Goal: Task Accomplishment & Management: Complete application form

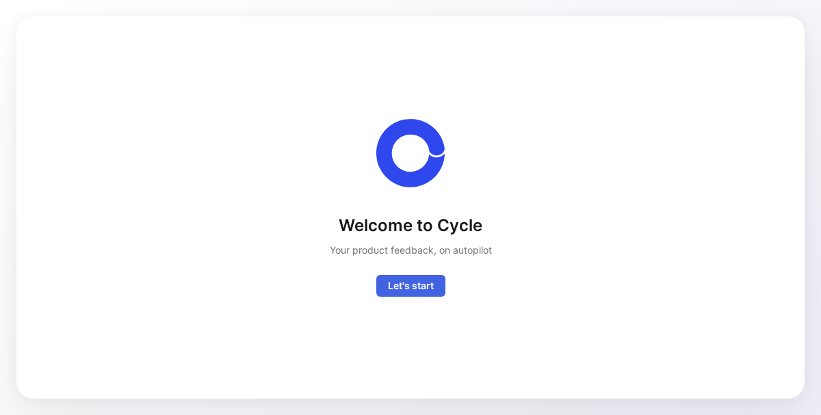
click at [427, 283] on span "Let's start" at bounding box center [411, 286] width 46 height 16
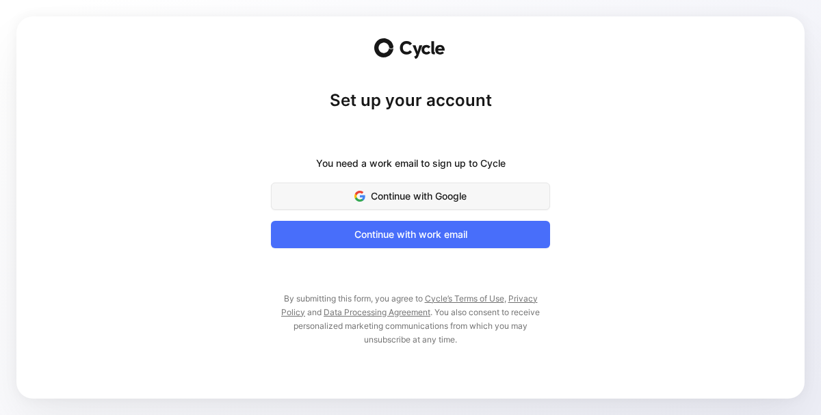
click at [443, 185] on button "Continue with Google" at bounding box center [410, 196] width 279 height 27
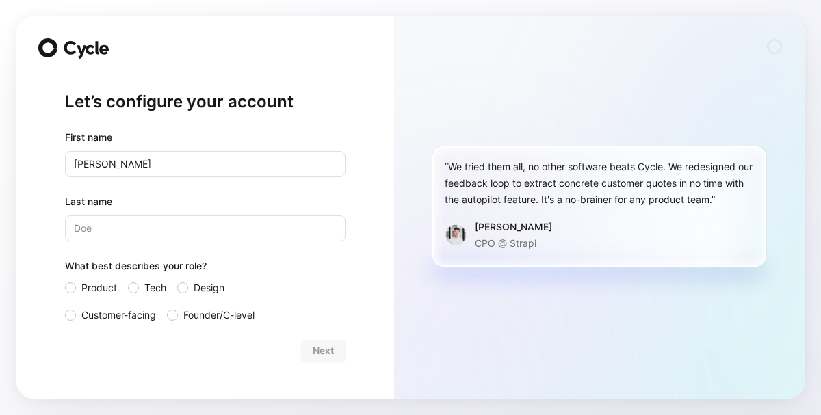
type input "[PERSON_NAME]"
click at [218, 224] on input "Last name" at bounding box center [205, 228] width 280 height 26
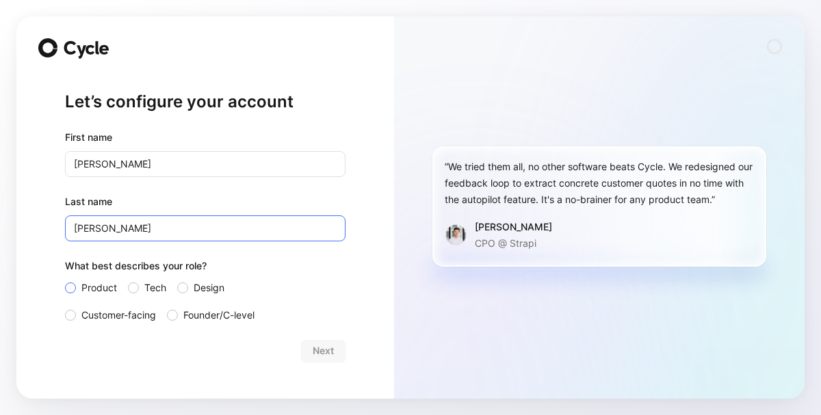
type input "[PERSON_NAME]"
click at [106, 287] on span "Product" at bounding box center [99, 288] width 36 height 16
click at [65, 280] on input "Product" at bounding box center [65, 280] width 0 height 0
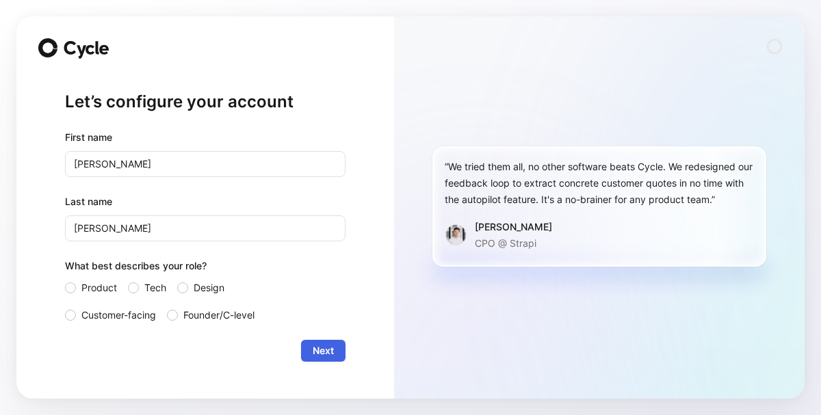
click at [333, 358] on span "Next" at bounding box center [323, 351] width 21 height 16
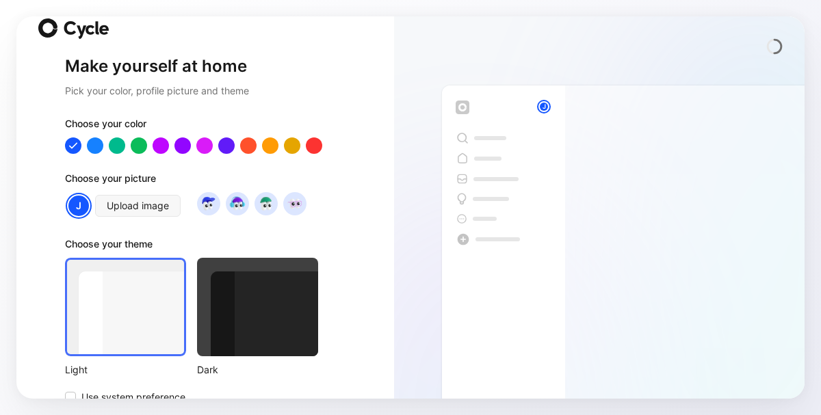
scroll to position [28, 0]
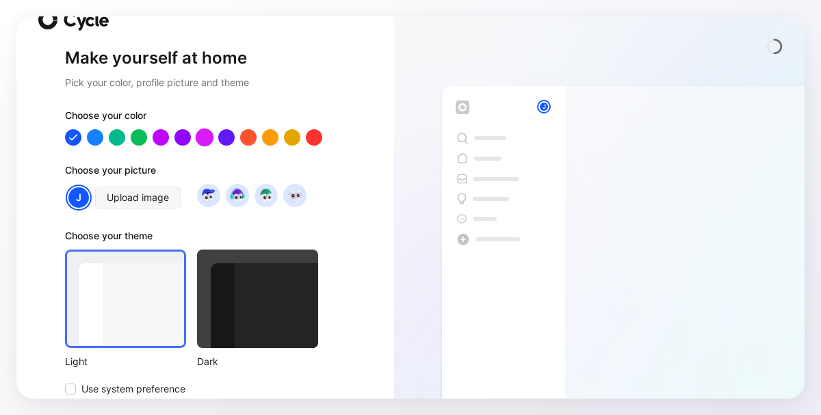
click at [203, 135] on div at bounding box center [205, 138] width 18 height 18
click at [164, 141] on div at bounding box center [161, 138] width 18 height 18
click at [202, 138] on div at bounding box center [205, 138] width 18 height 18
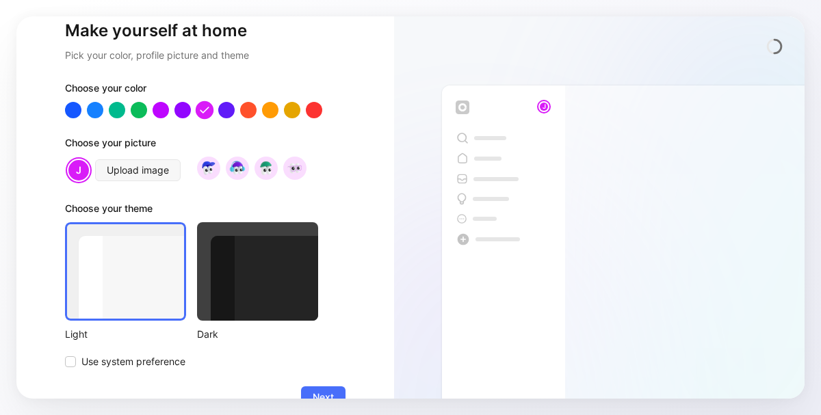
scroll to position [57, 0]
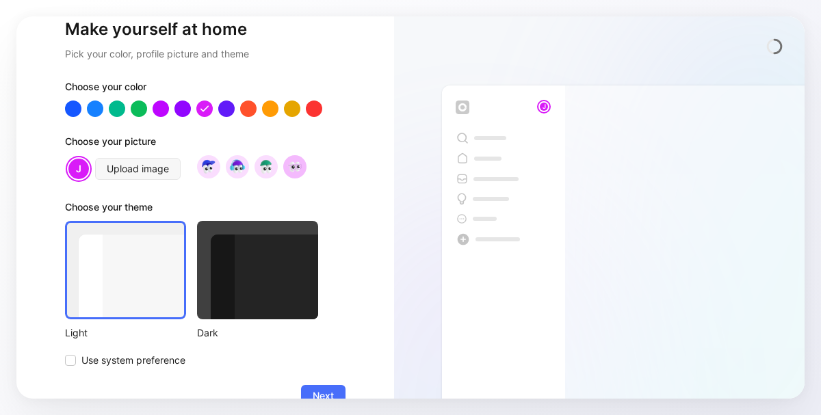
click at [291, 168] on img at bounding box center [294, 166] width 18 height 18
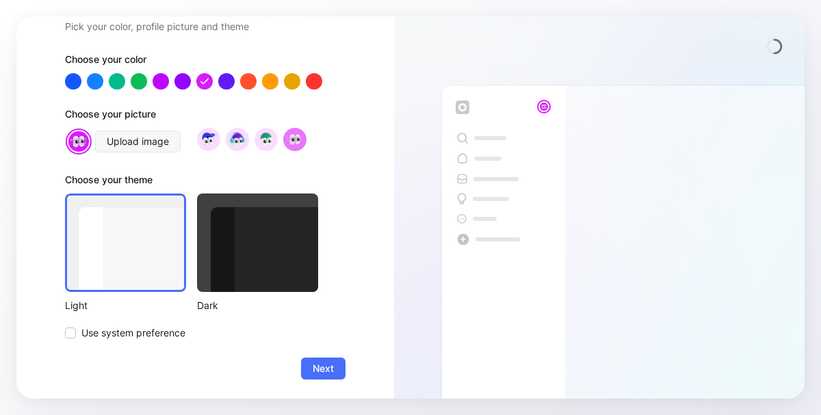
scroll to position [87, 0]
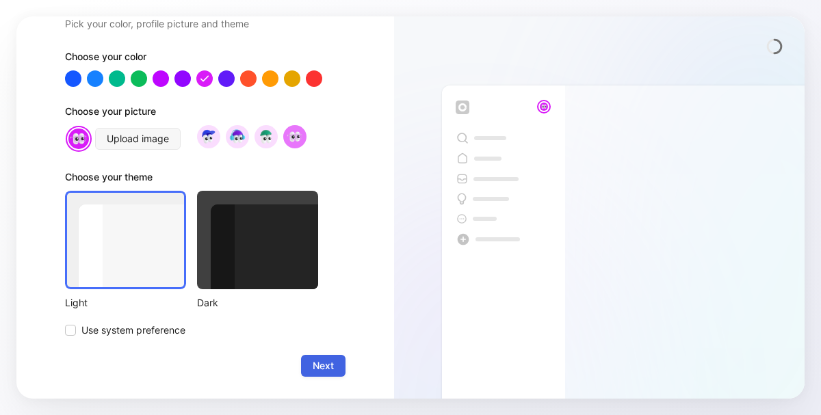
click at [333, 363] on span "Next" at bounding box center [323, 366] width 21 height 16
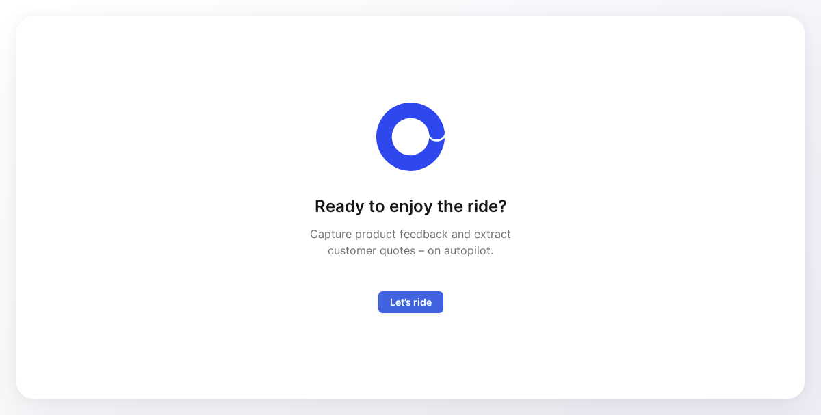
click at [407, 301] on span "Let’s ride" at bounding box center [411, 302] width 42 height 16
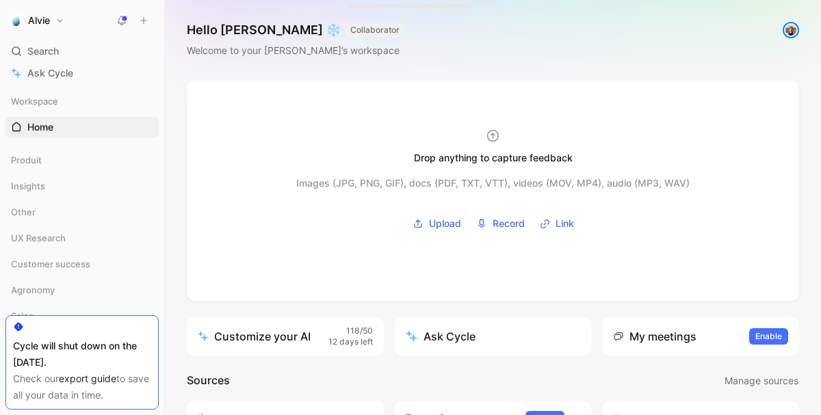
click at [792, 29] on img at bounding box center [791, 30] width 14 height 14
click at [790, 34] on img at bounding box center [791, 30] width 14 height 14
click at [788, 34] on img at bounding box center [791, 30] width 14 height 14
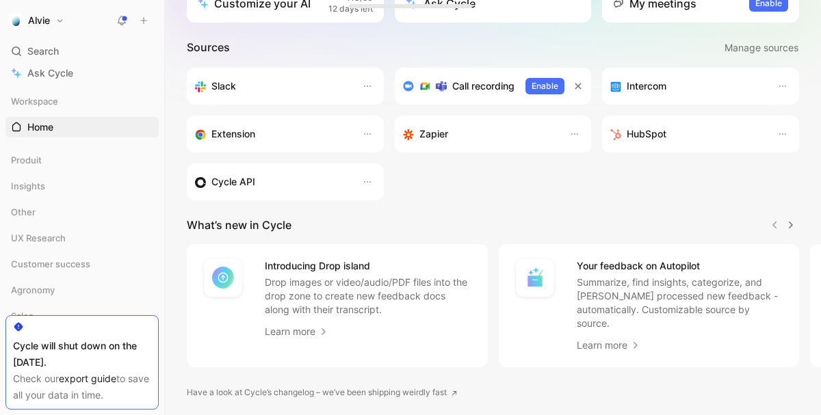
scroll to position [373, 0]
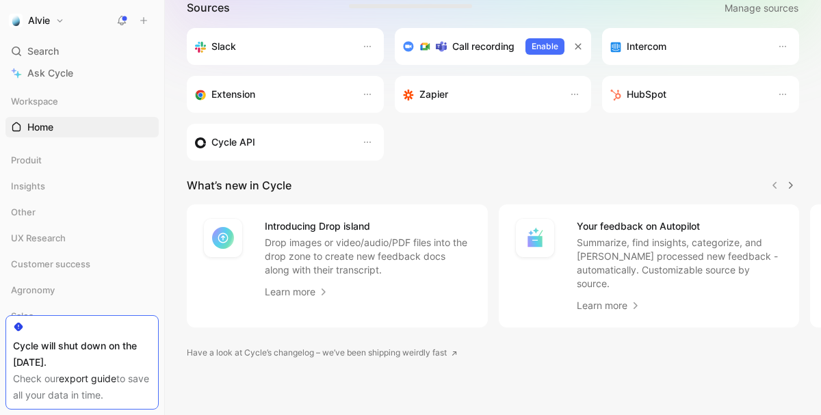
click at [661, 103] on div "HubSpot" at bounding box center [700, 94] width 197 height 37
click at [650, 98] on h3 "HubSpot" at bounding box center [646, 94] width 40 height 16
click at [772, 96] on div "HubSpot" at bounding box center [700, 94] width 181 height 16
click at [783, 96] on icon "button" at bounding box center [782, 94] width 11 height 11
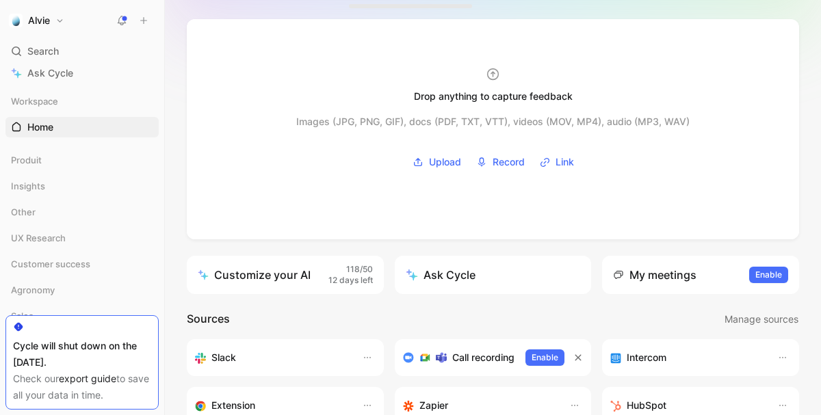
scroll to position [0, 0]
